Goal: Task Accomplishment & Management: Use online tool/utility

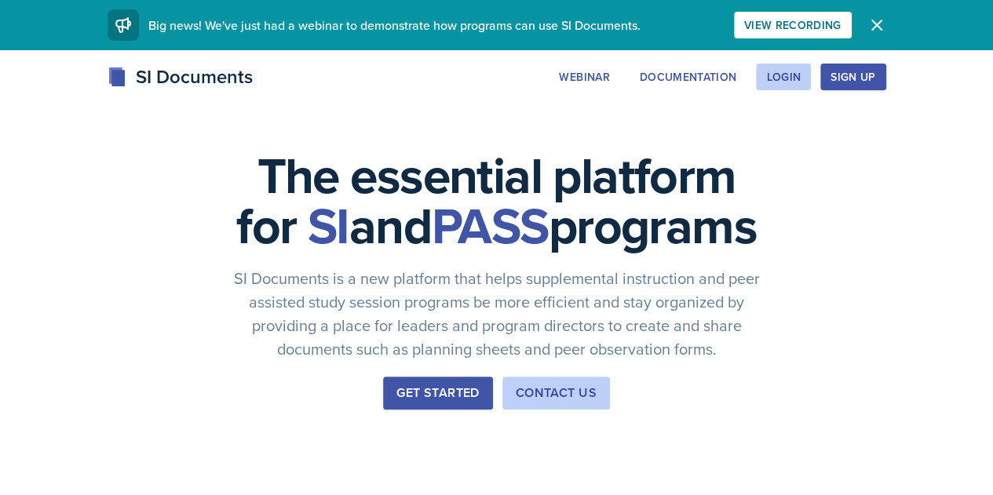
click at [875, 78] on div "Sign Up" at bounding box center [852, 77] width 45 height 13
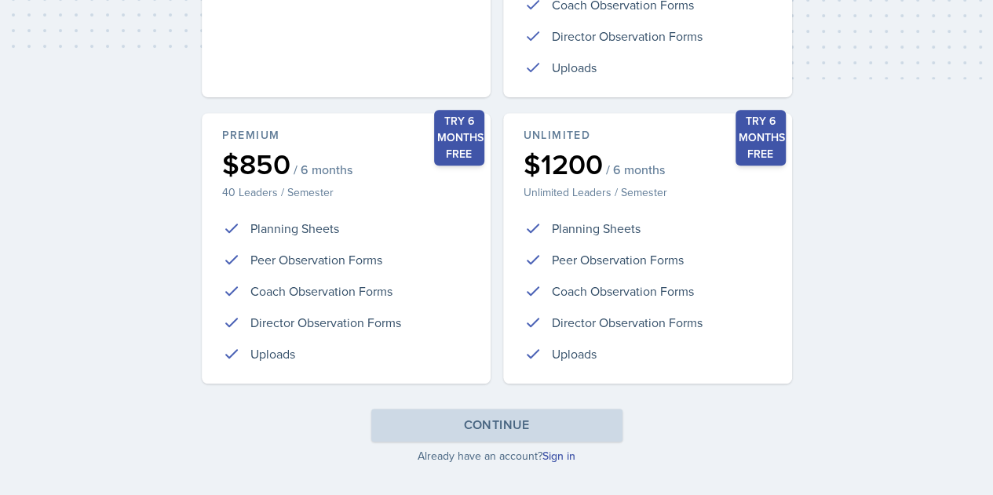
scroll to position [399, 0]
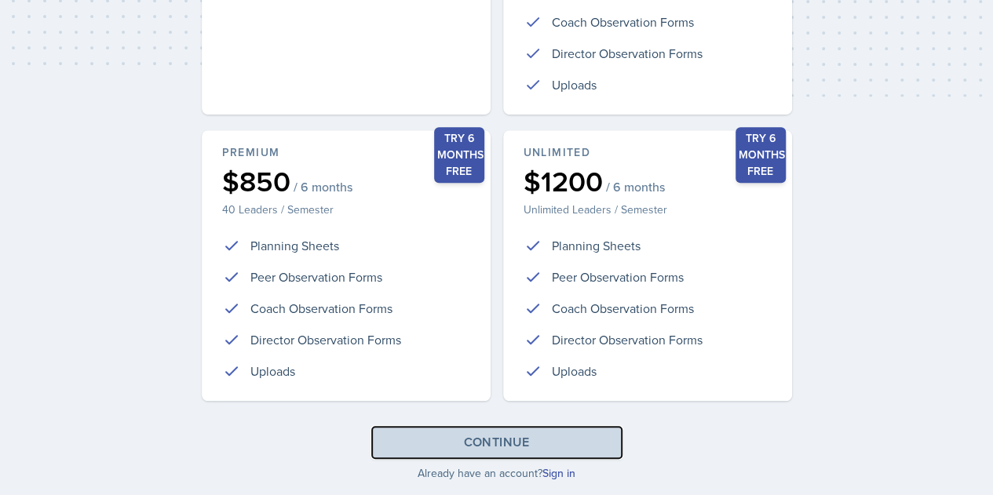
click at [455, 446] on button "Continue" at bounding box center [496, 442] width 251 height 33
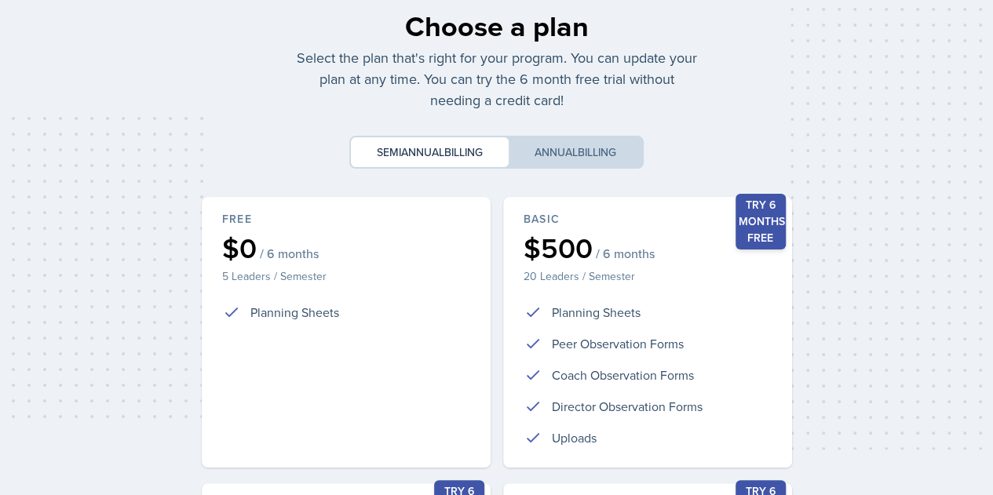
scroll to position [0, 0]
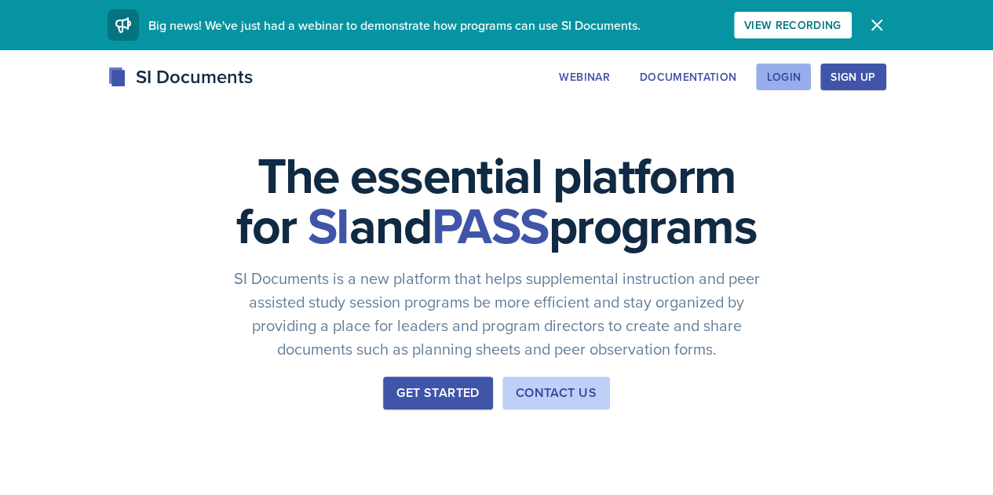
click at [800, 78] on div "Login" at bounding box center [783, 77] width 35 height 13
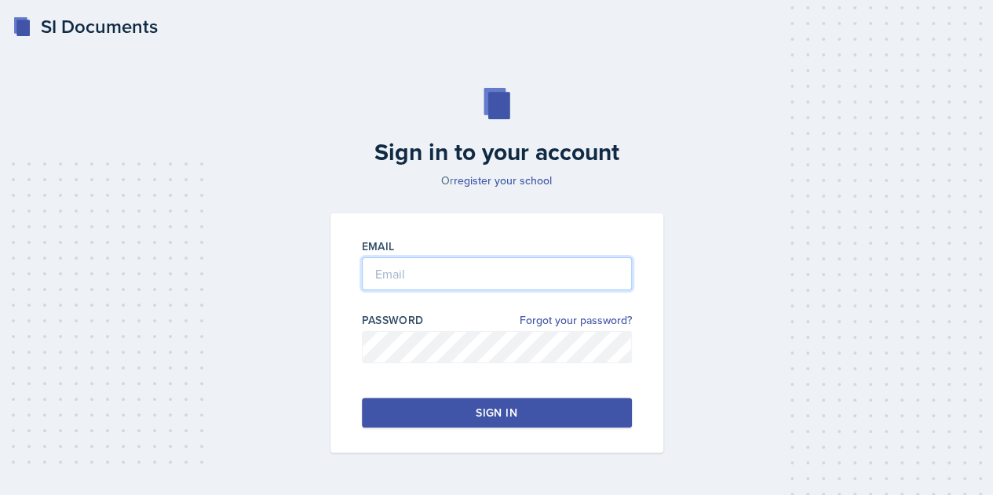
click at [483, 267] on input "email" at bounding box center [497, 273] width 270 height 33
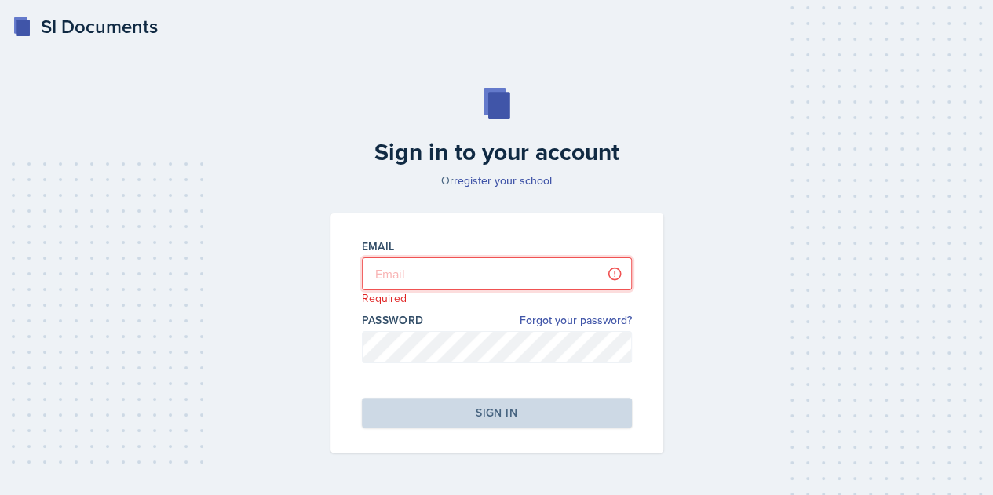
type input "[EMAIL_ADDRESS][DOMAIN_NAME]"
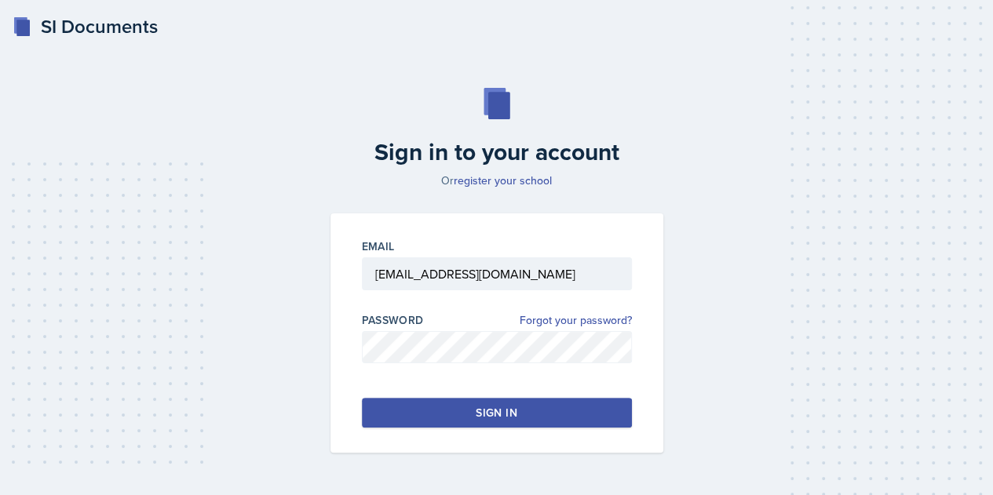
click at [509, 419] on div "Sign in" at bounding box center [496, 413] width 41 height 16
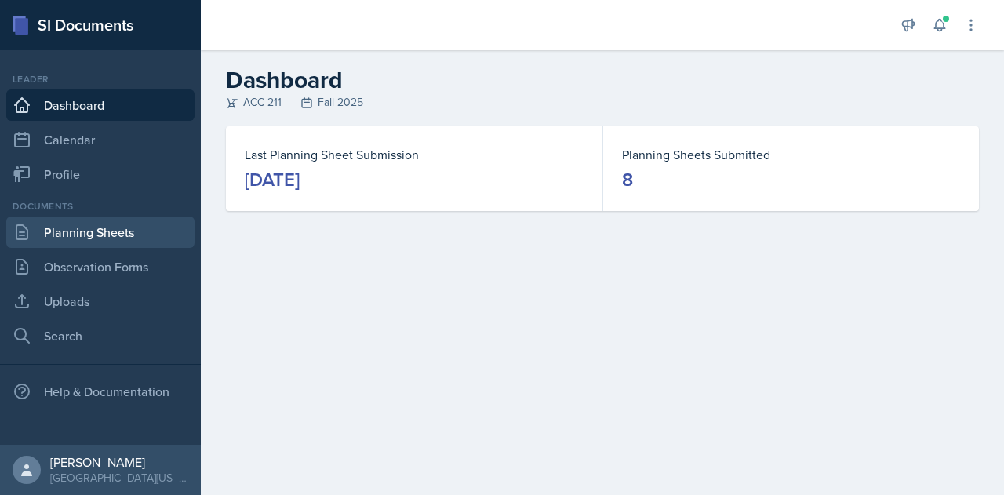
click at [82, 228] on link "Planning Sheets" at bounding box center [100, 232] width 188 height 31
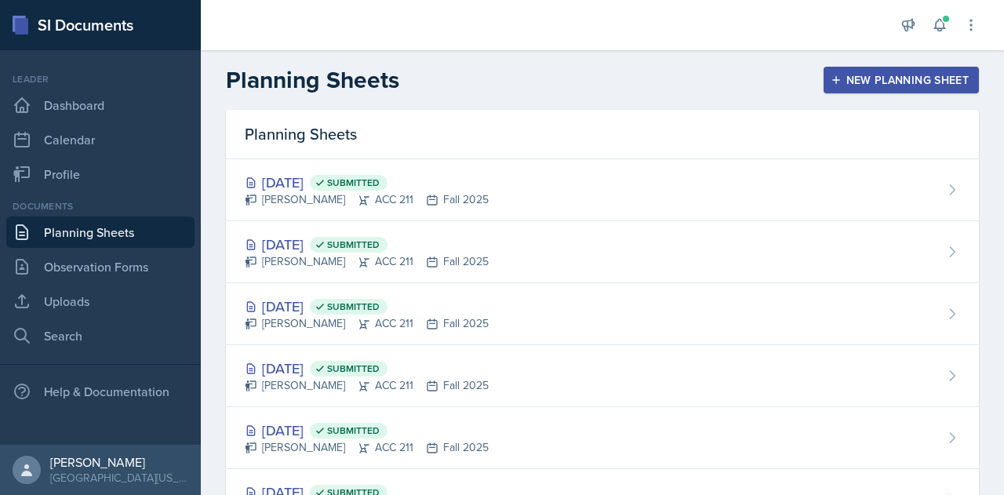
click at [879, 75] on div "New Planning Sheet" at bounding box center [901, 80] width 135 height 13
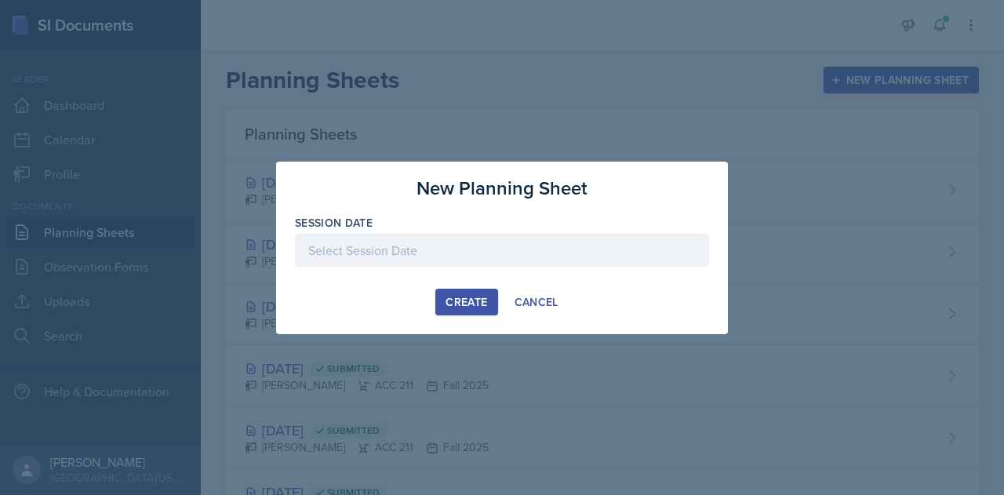
click at [502, 242] on div at bounding box center [502, 250] width 414 height 33
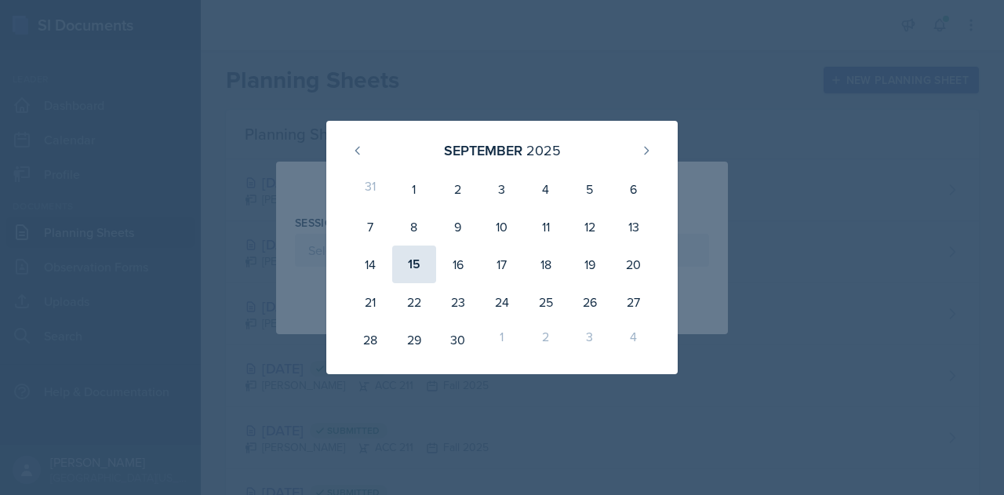
drag, startPoint x: 389, startPoint y: 277, endPoint x: 412, endPoint y: 271, distance: 23.6
click at [412, 271] on div "31 1 2 3 4 5 6 7 8 9 10 11 12 13 14 15 16 17 18 19 20 21 22 23 24 25 26 27 28 2…" at bounding box center [502, 264] width 314 height 195
click at [412, 271] on div "15" at bounding box center [414, 265] width 44 height 38
type input "September 15th, 2025"
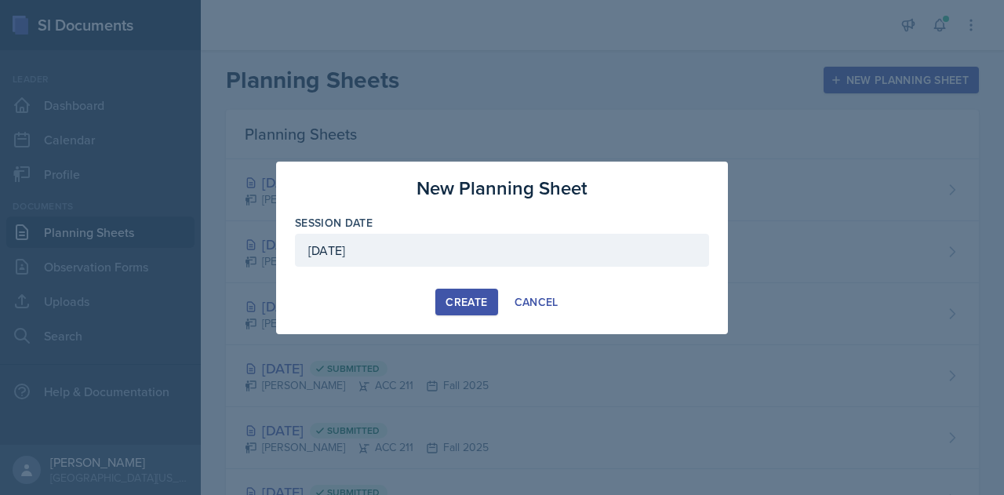
click at [453, 299] on div "Create" at bounding box center [467, 302] width 42 height 13
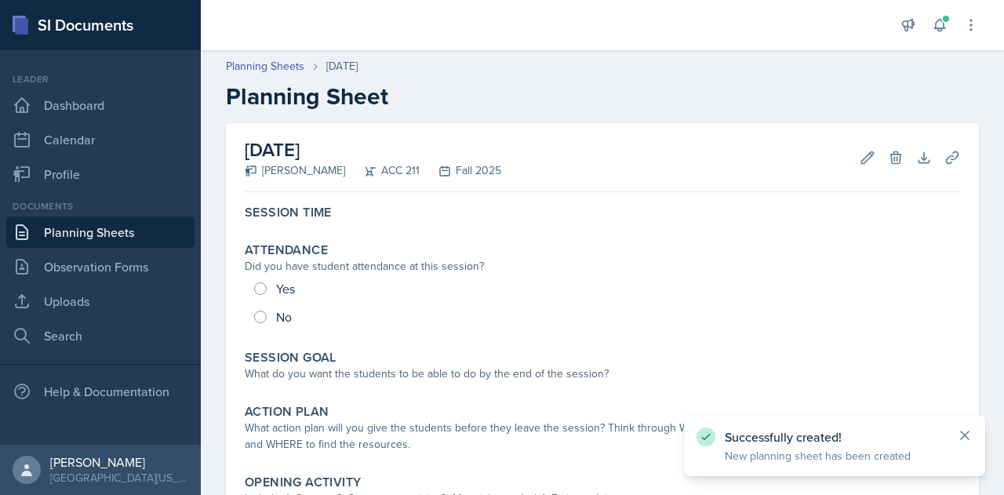
click at [965, 432] on icon at bounding box center [965, 436] width 16 height 16
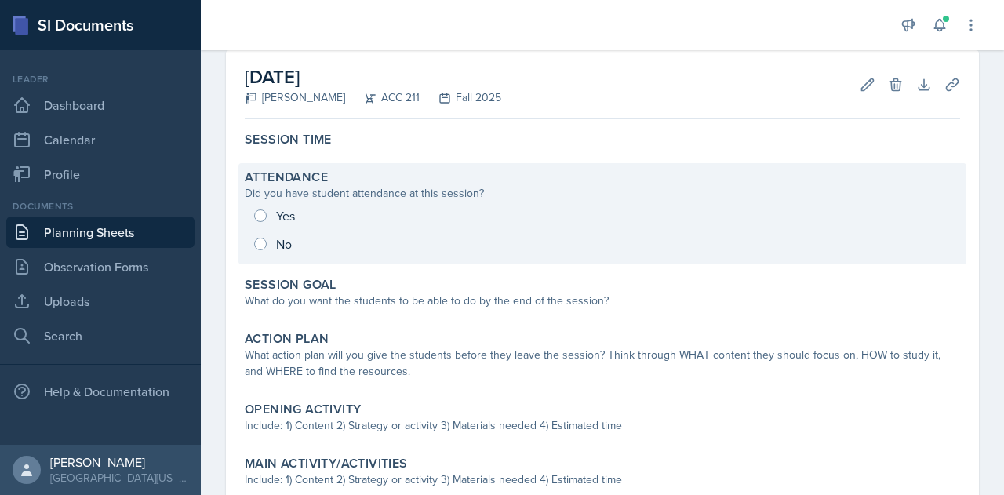
scroll to position [74, 0]
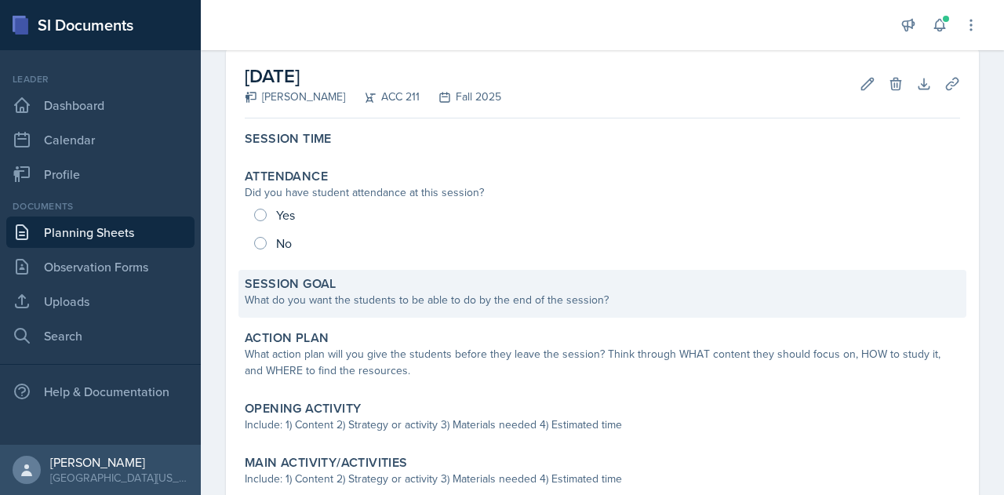
click at [485, 305] on div "What do you want the students to be able to do by the end of the session?" at bounding box center [603, 300] width 716 height 16
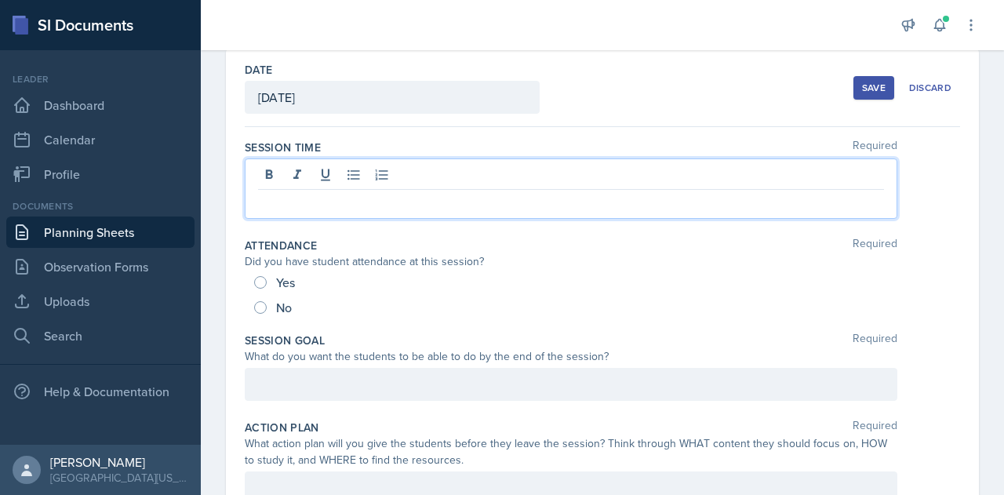
click at [355, 175] on div at bounding box center [571, 189] width 653 height 60
click at [304, 398] on div at bounding box center [571, 384] width 653 height 33
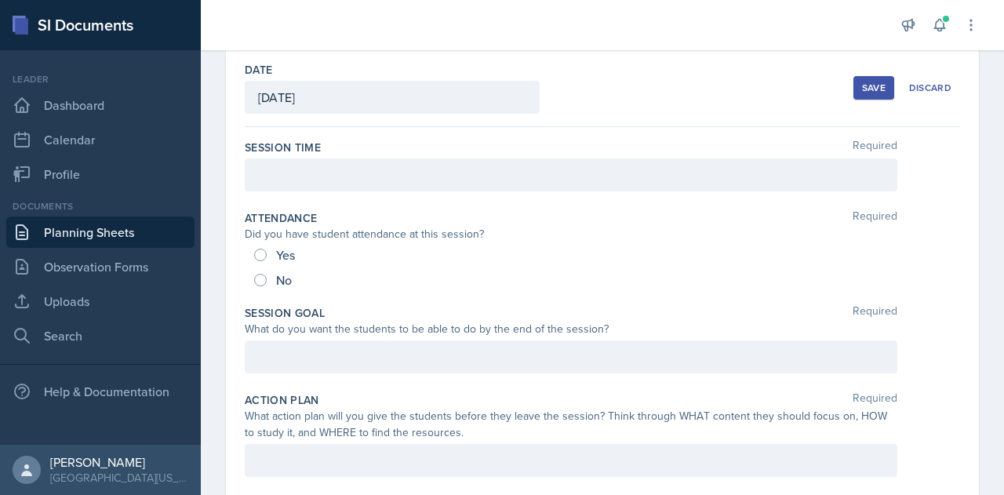
scroll to position [100, 0]
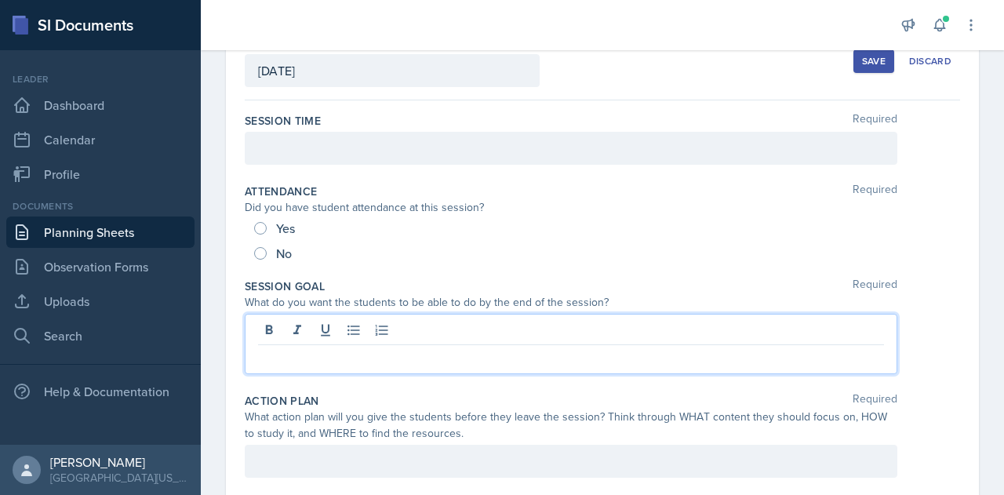
paste div
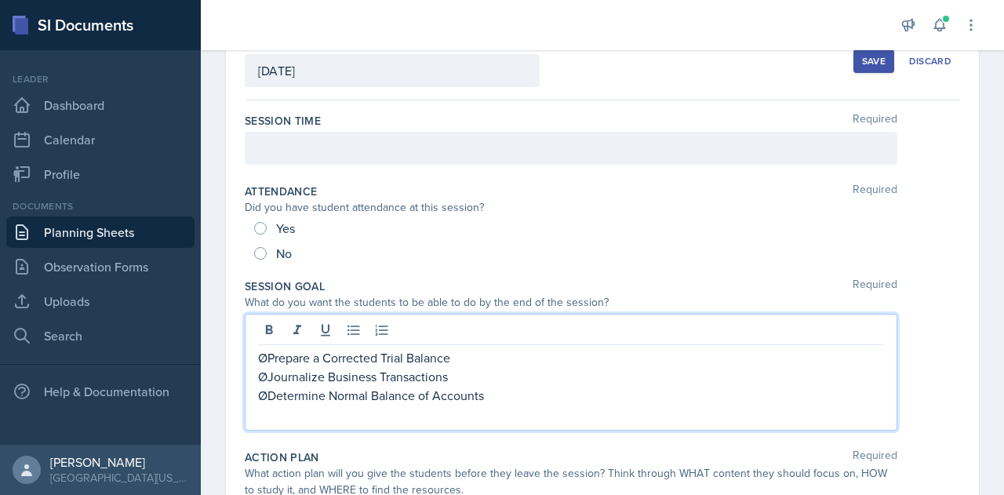
click at [269, 362] on p "ØPrepare a Corrected Trial Balance" at bounding box center [571, 357] width 626 height 19
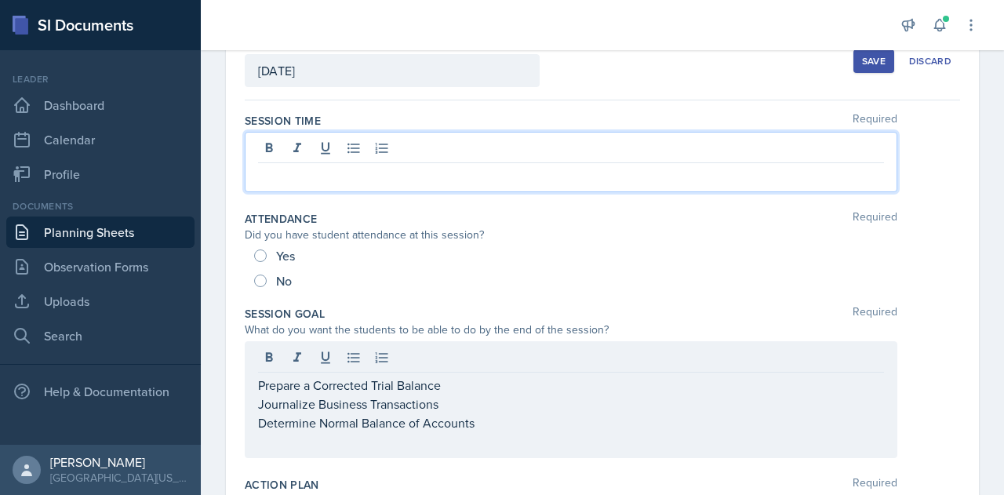
click at [463, 166] on p at bounding box center [571, 175] width 626 height 19
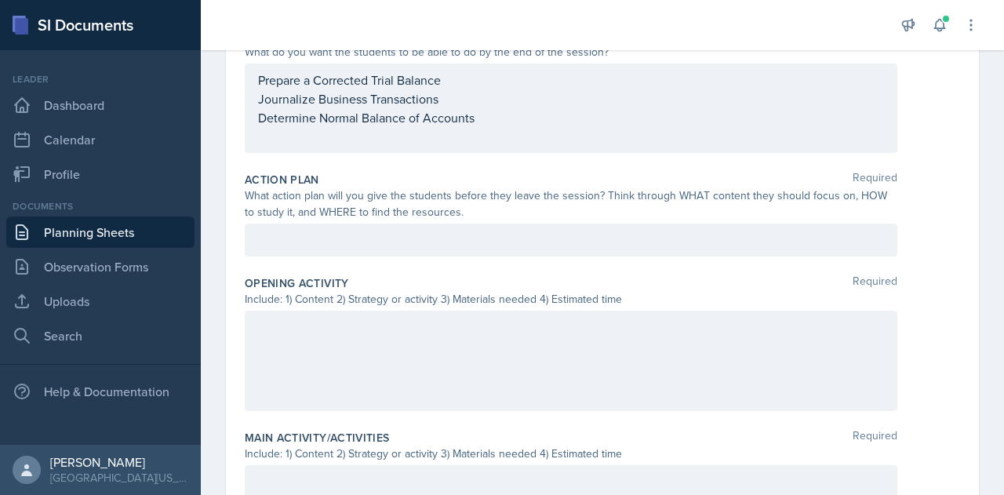
scroll to position [382, 0]
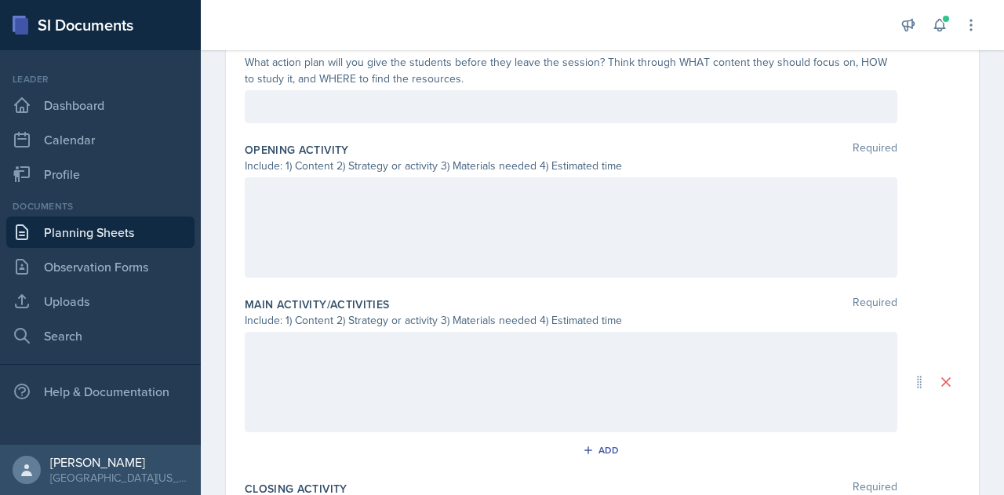
click at [352, 246] on div at bounding box center [571, 227] width 653 height 100
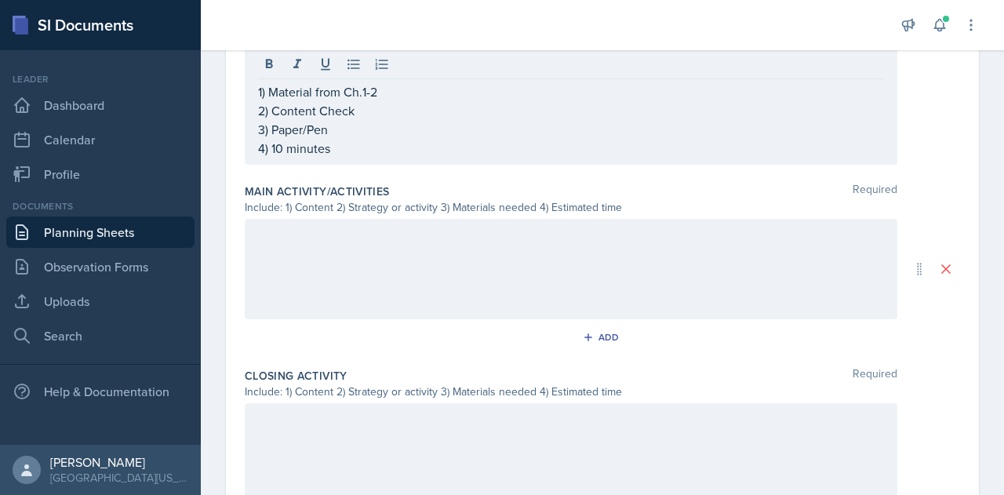
click at [427, 246] on div at bounding box center [571, 269] width 653 height 100
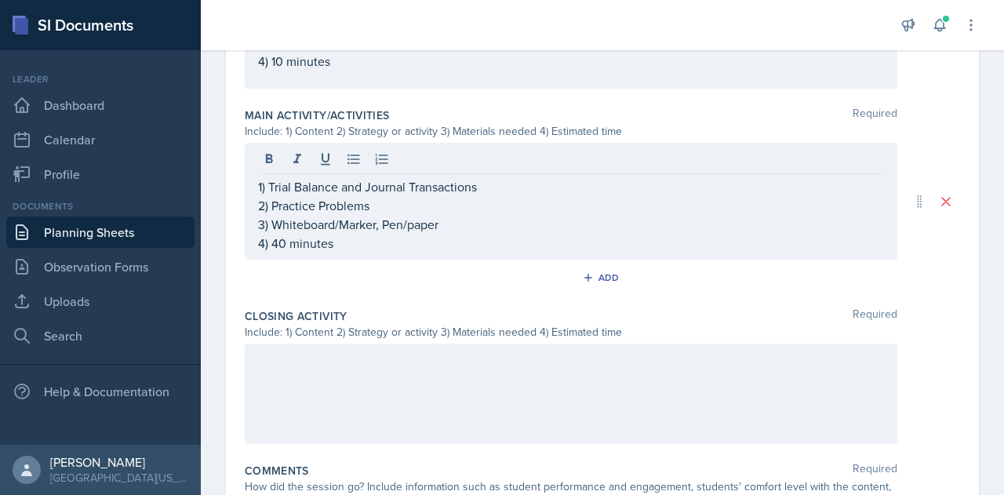
click at [364, 375] on div at bounding box center [571, 394] width 653 height 100
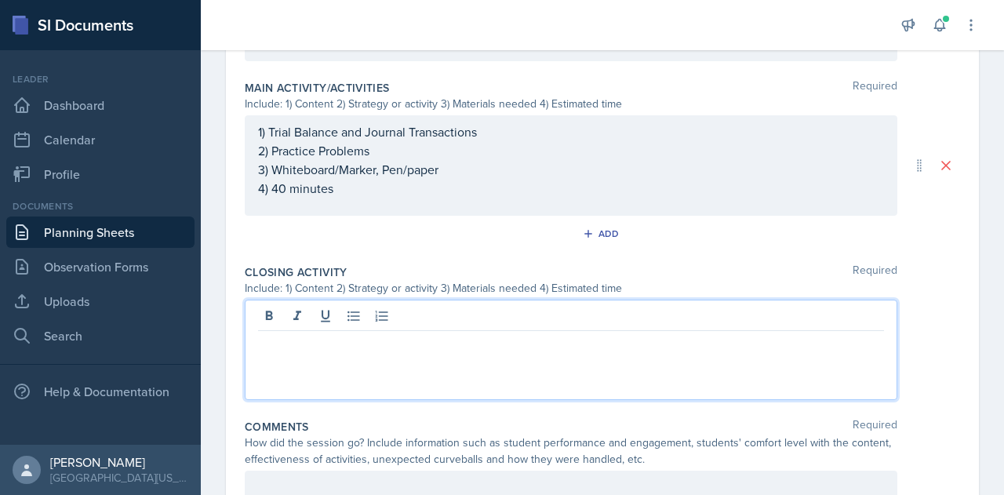
scroll to position [745, 0]
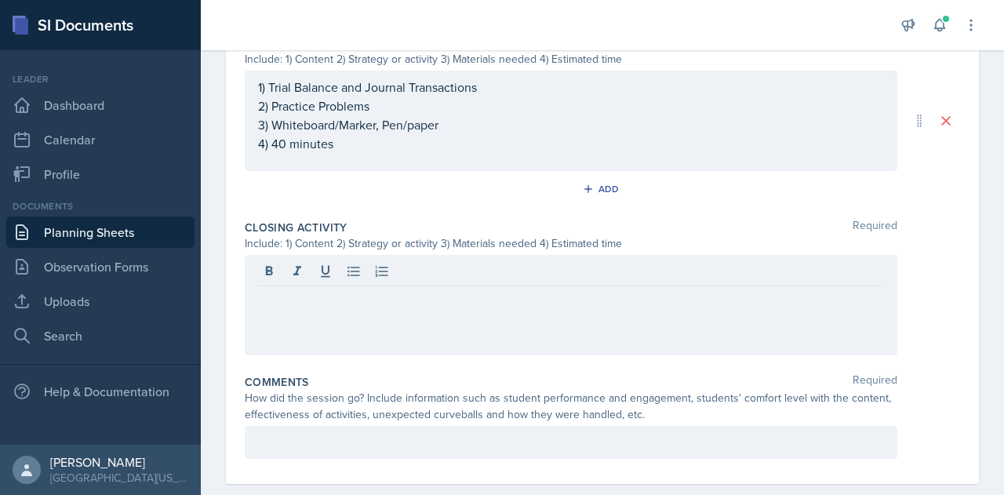
click at [435, 323] on div at bounding box center [571, 305] width 653 height 100
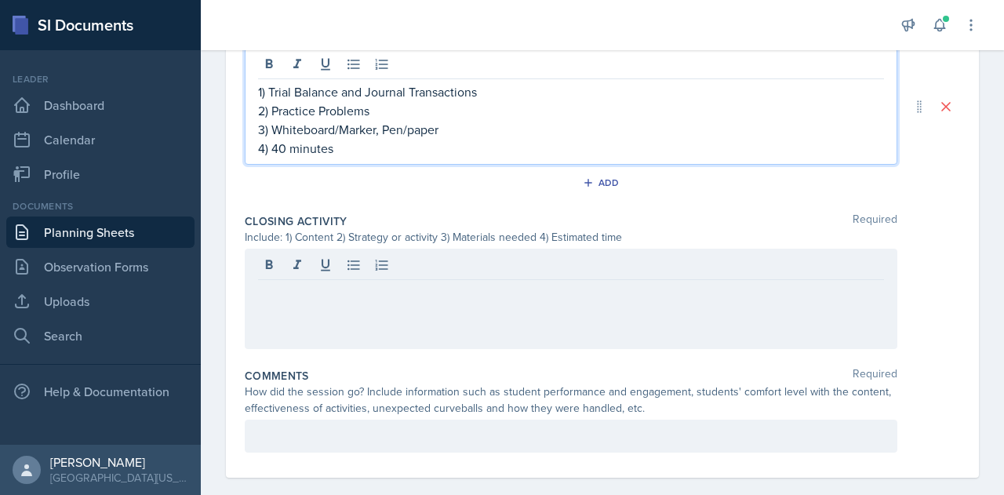
scroll to position [784, 0]
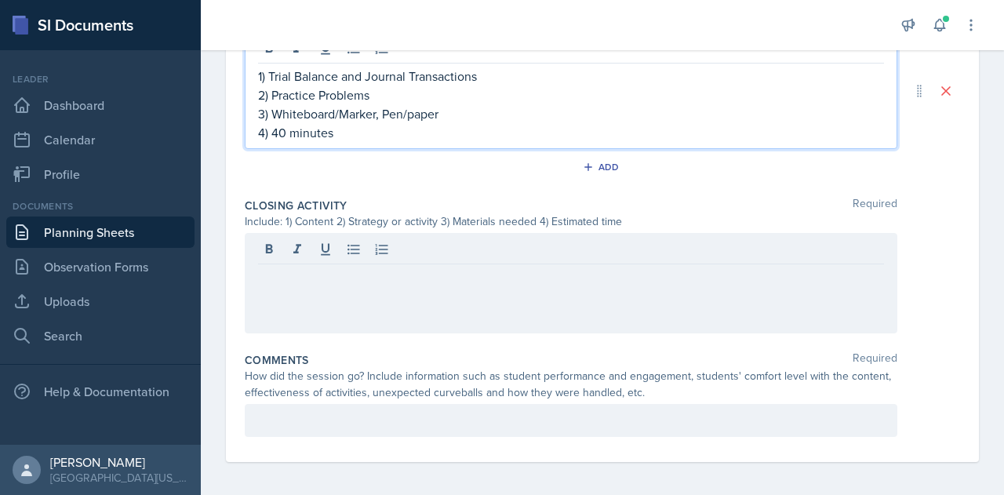
click at [285, 123] on p "4) 40 minutes" at bounding box center [571, 132] width 626 height 19
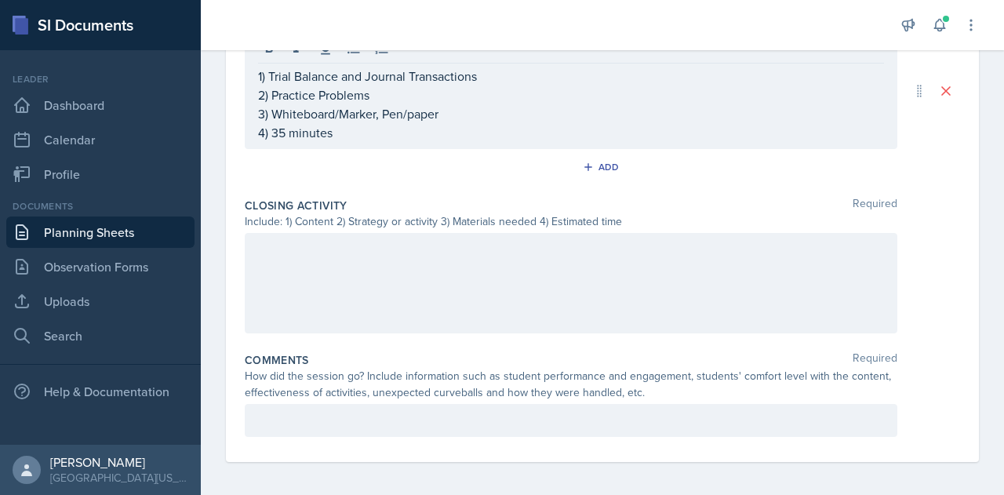
click at [349, 268] on div at bounding box center [571, 283] width 653 height 100
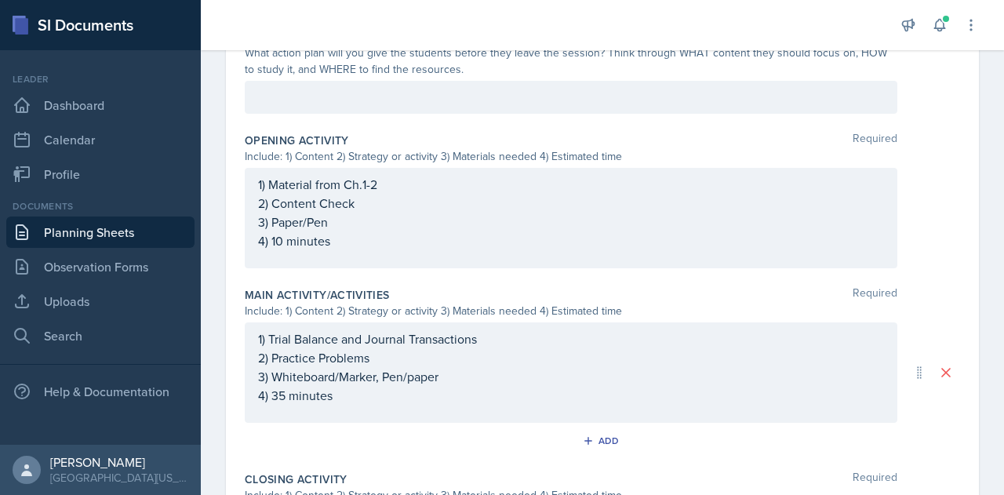
click at [363, 262] on div "1) Material from Ch.1-2 2) Content Check 3) Paper/Pen 4) 10 minutes" at bounding box center [571, 218] width 653 height 100
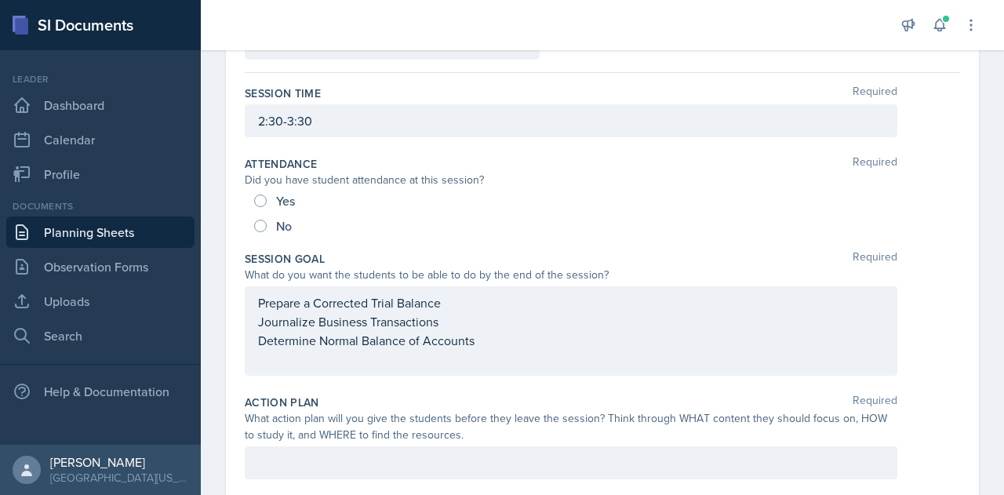
scroll to position [120, 0]
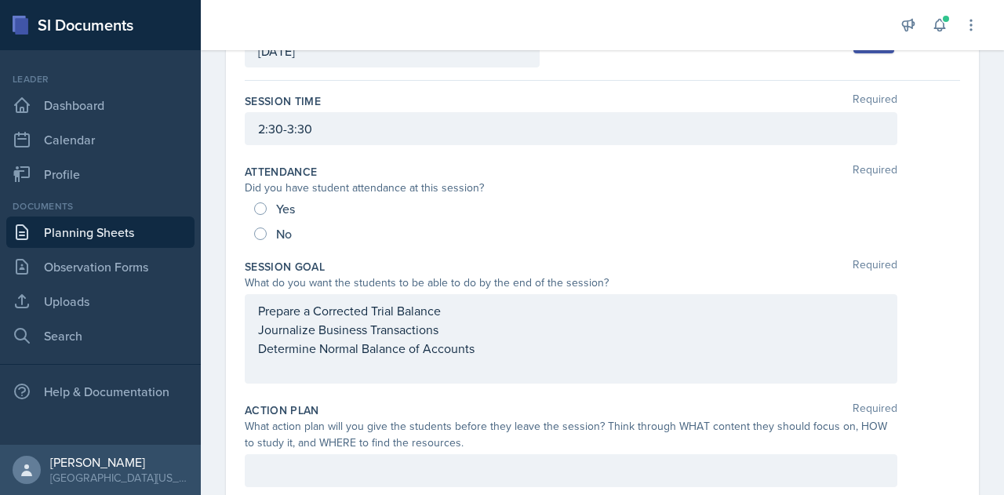
click at [941, 283] on div "What do you want the students to be able to do by the end of the session?" at bounding box center [603, 283] width 716 height 16
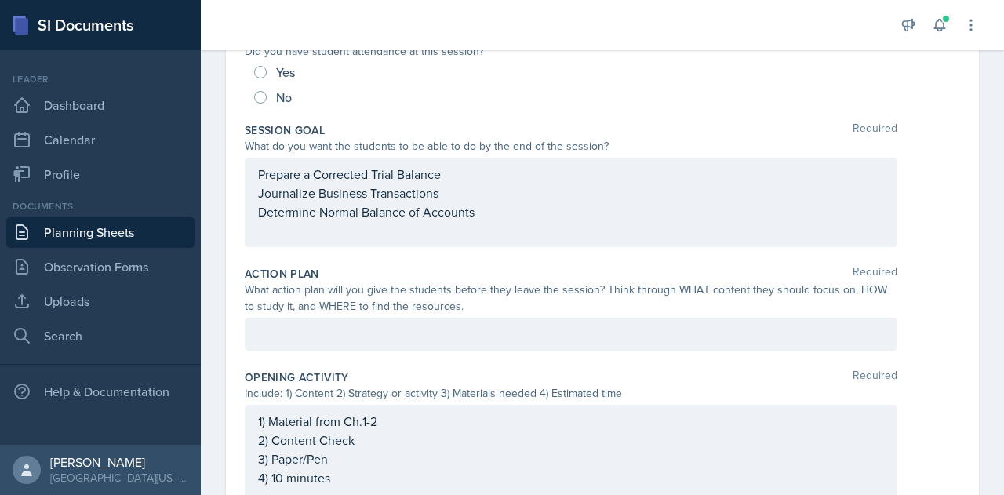
click at [443, 340] on p at bounding box center [571, 334] width 626 height 19
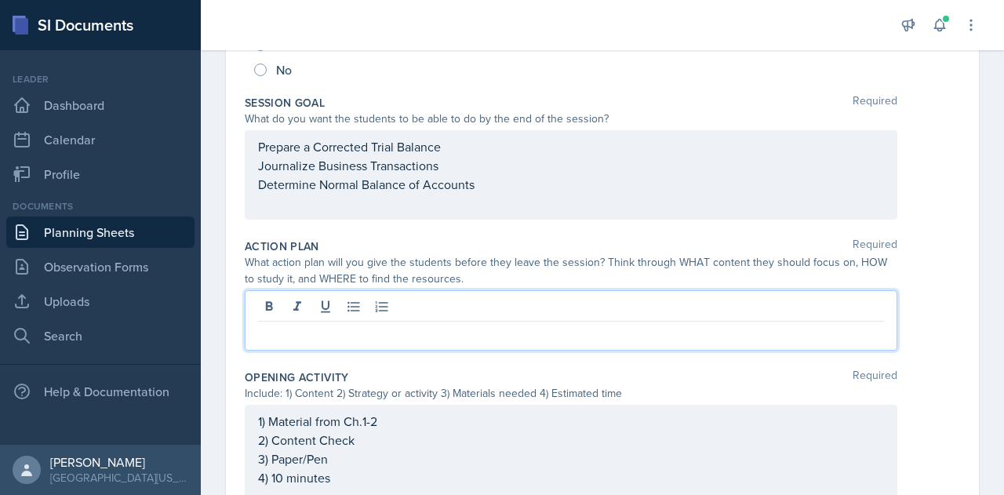
paste div
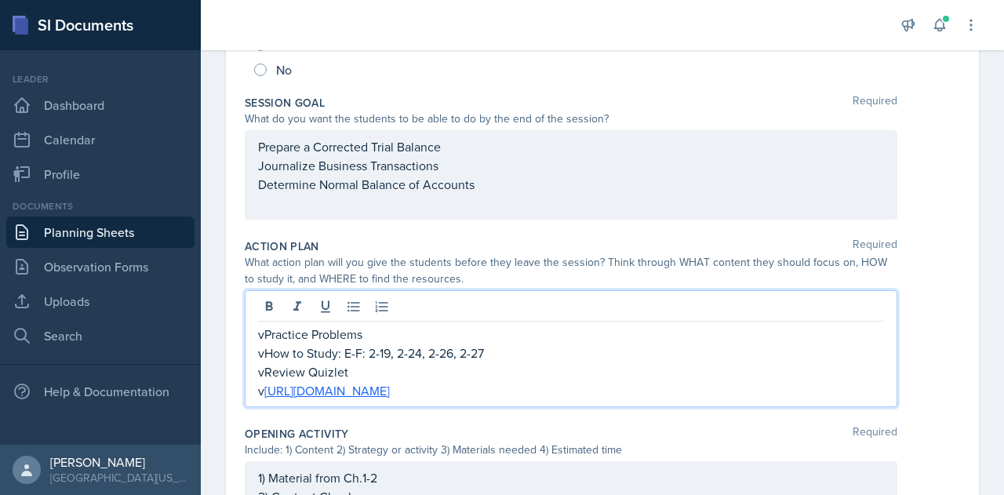
click at [268, 373] on p "vReview Quizlet" at bounding box center [571, 372] width 626 height 19
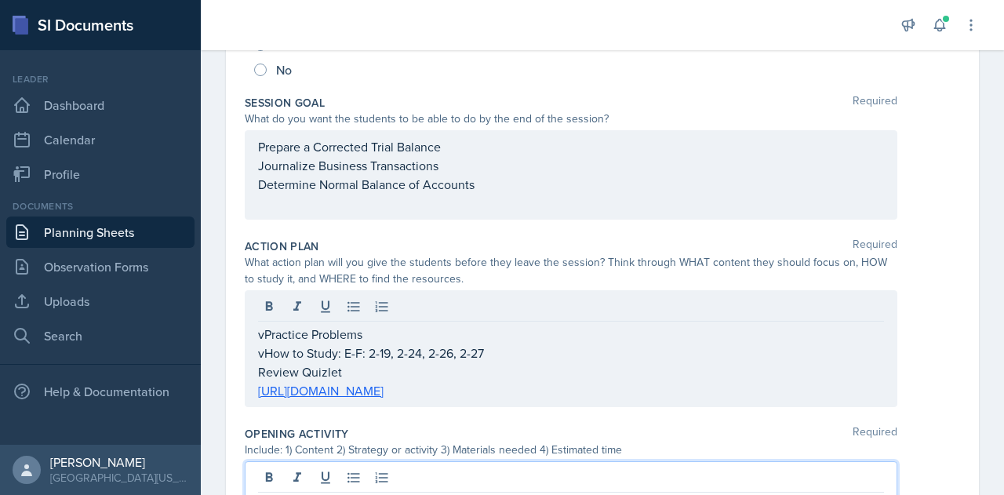
click at [263, 355] on p "vHow to Study: E-F: 2-19, 2-24, 2-26, 2-27" at bounding box center [571, 353] width 626 height 19
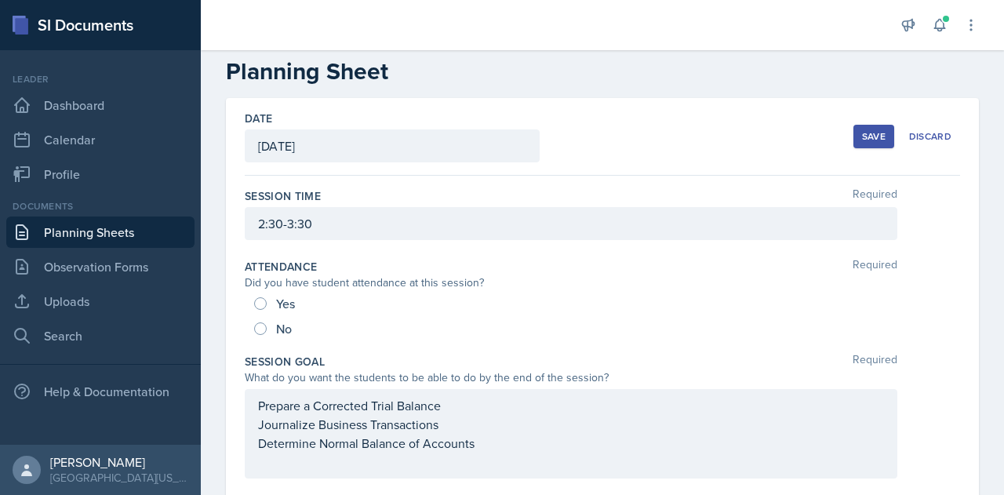
scroll to position [0, 0]
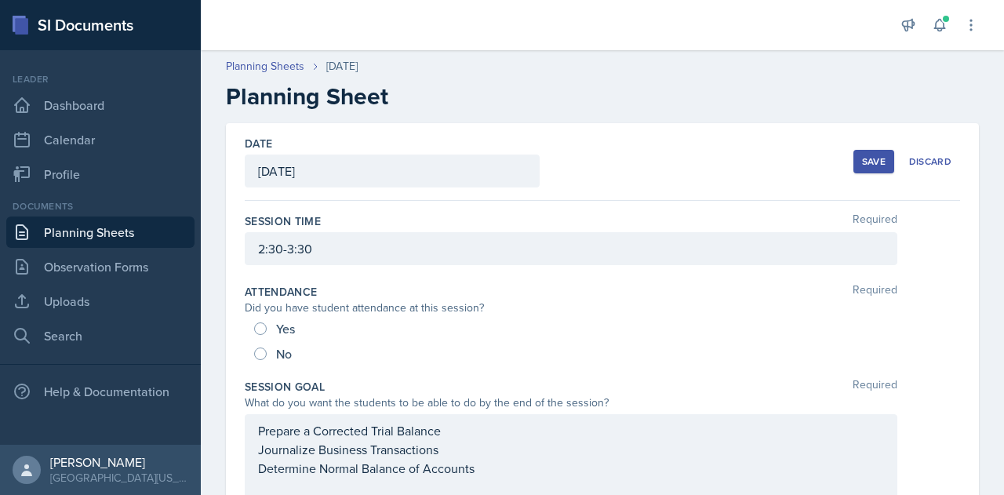
click at [862, 161] on div "Save" at bounding box center [874, 161] width 24 height 13
